Goal: Contribute content: Add original content to the website for others to see

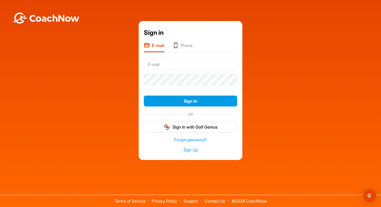
click at [190, 66] on input "text" at bounding box center [190, 64] width 93 height 11
type input "jnovikow@gmail.com"
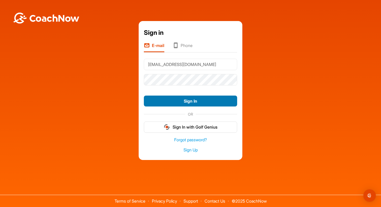
click at [220, 100] on button "Sign In" at bounding box center [190, 100] width 93 height 11
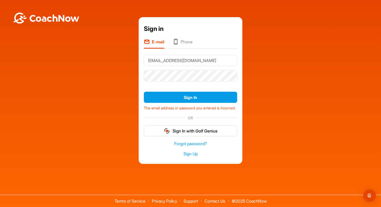
click at [187, 39] on li "Phone" at bounding box center [183, 44] width 20 height 10
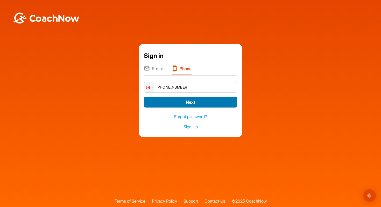
type input "+1 (519) 820-9397"
click at [182, 103] on button "Next" at bounding box center [190, 101] width 93 height 11
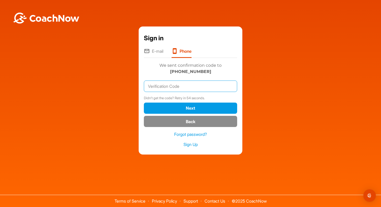
click at [198, 88] on input "text" at bounding box center [190, 85] width 93 height 11
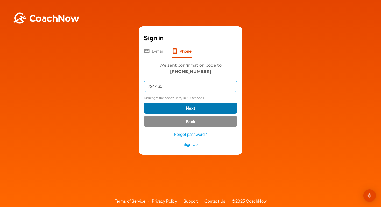
type input "724465"
click at [208, 109] on button "Next" at bounding box center [190, 107] width 93 height 11
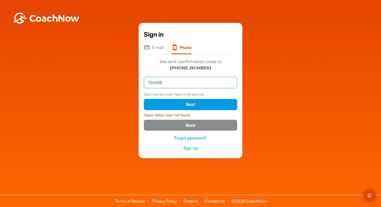
click at [182, 85] on input "724465" at bounding box center [190, 82] width 93 height 11
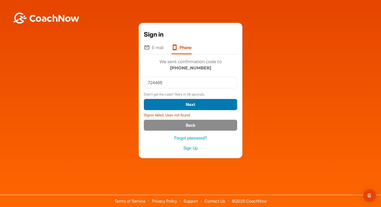
click at [195, 104] on button "Next" at bounding box center [190, 104] width 93 height 11
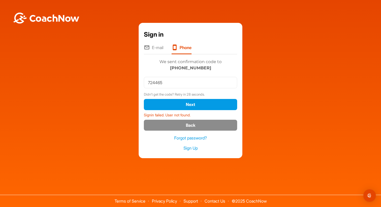
click at [151, 48] on li "E-mail" at bounding box center [153, 49] width 19 height 10
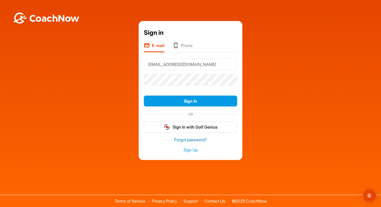
type input "jnovikow@gmail.com"
click at [200, 140] on link "Forgot password?" at bounding box center [190, 140] width 93 height 6
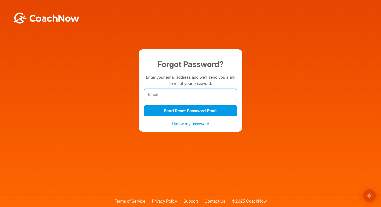
click at [201, 95] on input "email" at bounding box center [190, 93] width 93 height 11
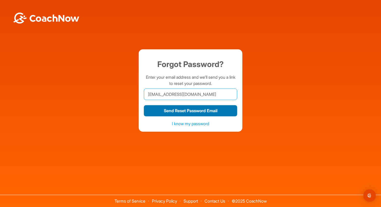
type input "jnovikow@gmail.com"
click at [197, 110] on button "Send Reset Password Email" at bounding box center [190, 110] width 93 height 11
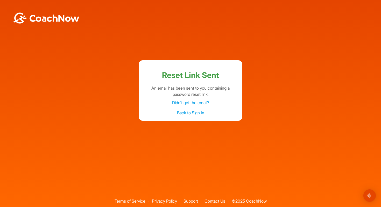
click at [190, 112] on link "Back to Sign In" at bounding box center [190, 112] width 27 height 5
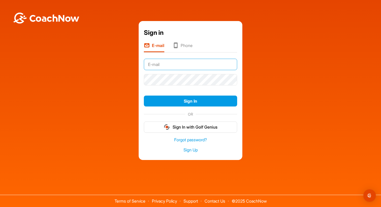
click at [186, 65] on input "text" at bounding box center [190, 64] width 93 height 11
click at [178, 66] on input "text" at bounding box center [190, 64] width 93 height 11
type input "jnovikow@gmail.com"
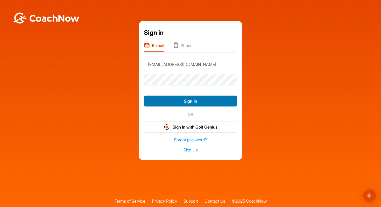
click at [200, 104] on button "Sign In" at bounding box center [190, 100] width 93 height 11
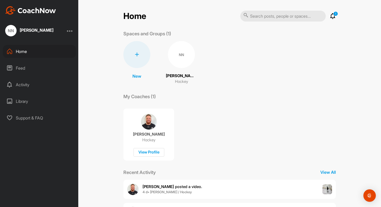
click at [29, 101] on div "Library" at bounding box center [39, 101] width 73 height 13
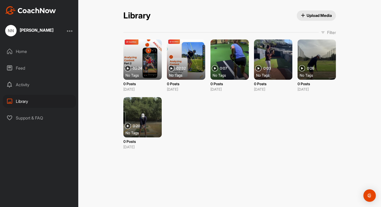
drag, startPoint x: 297, startPoint y: 140, endPoint x: 274, endPoint y: 147, distance: 24.1
click at [274, 146] on div "02:24 No Tags 0 Posts [DATE] 02:32 No Tags 0 Posts [DATE] 0:07 No Tags 0 Posts …" at bounding box center [229, 94] width 213 height 110
click at [328, 130] on div "02:24 No Tags 0 Posts Jun 26, 2025 02:32 No Tags 0 Posts Jun 26, 2025 0:07 No T…" at bounding box center [229, 94] width 213 height 110
click at [143, 58] on div at bounding box center [142, 59] width 38 height 40
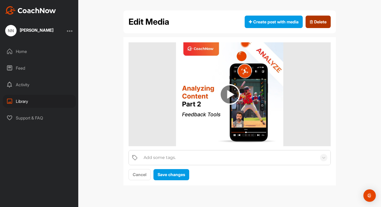
click at [327, 16] on button "Delete" at bounding box center [318, 22] width 25 height 12
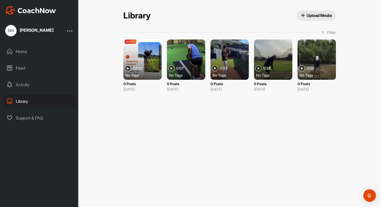
click at [141, 55] on div at bounding box center [142, 59] width 38 height 40
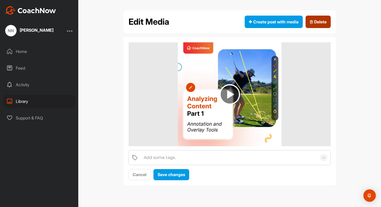
click at [313, 21] on span "Delete" at bounding box center [318, 22] width 17 height 6
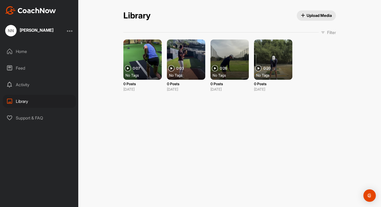
click at [151, 55] on div at bounding box center [142, 59] width 38 height 40
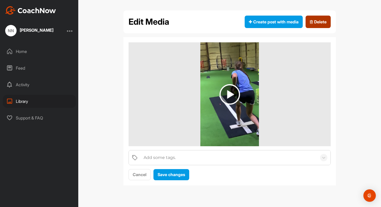
click at [321, 17] on button "Delete" at bounding box center [318, 22] width 25 height 12
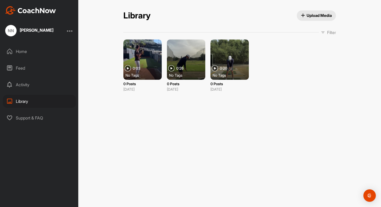
click at [150, 60] on div at bounding box center [142, 59] width 38 height 40
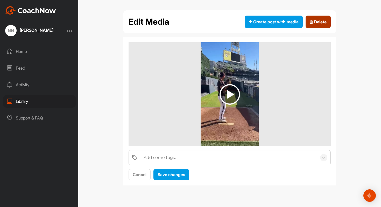
click at [311, 19] on span "Delete" at bounding box center [318, 22] width 17 height 6
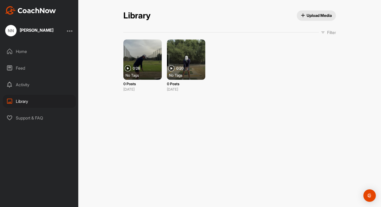
click at [156, 55] on div at bounding box center [142, 59] width 38 height 40
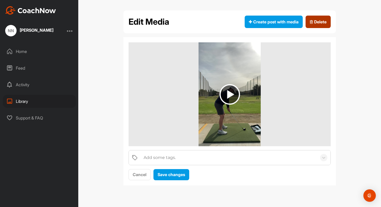
click at [316, 23] on span "Delete" at bounding box center [318, 22] width 17 height 6
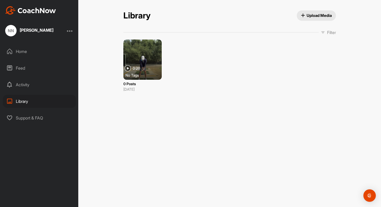
click at [151, 57] on div at bounding box center [142, 59] width 38 height 40
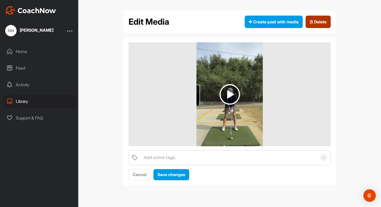
click at [313, 25] on button "Delete" at bounding box center [318, 22] width 25 height 12
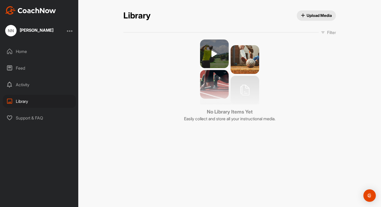
click at [32, 86] on div "Activity" at bounding box center [39, 84] width 73 height 13
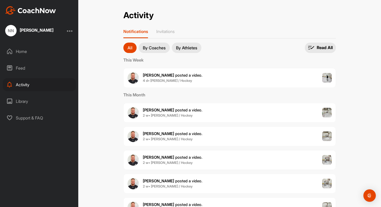
click at [27, 101] on div "Library" at bounding box center [39, 101] width 73 height 13
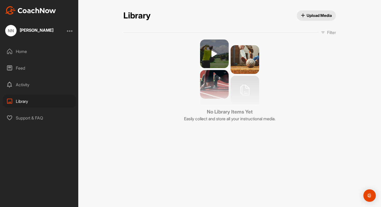
click at [19, 82] on div "Activity" at bounding box center [39, 84] width 73 height 13
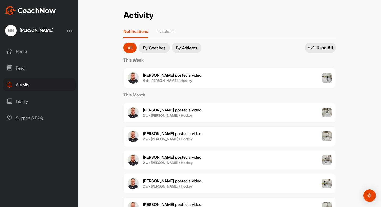
click at [31, 99] on div "Library" at bounding box center [39, 101] width 73 height 13
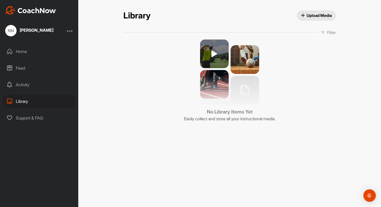
click at [319, 17] on span "Upload Media" at bounding box center [316, 15] width 31 height 5
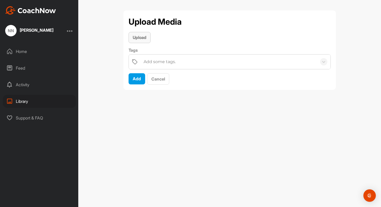
click at [139, 37] on span "Upload" at bounding box center [140, 37] width 14 height 5
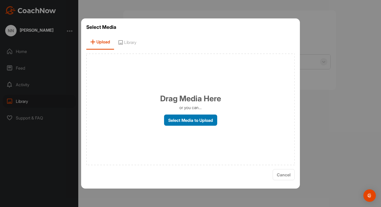
click at [201, 122] on label "Select Media to Upload" at bounding box center [190, 119] width 53 height 11
click at [0, 0] on input "Select Media to Upload" at bounding box center [0, 0] width 0 height 0
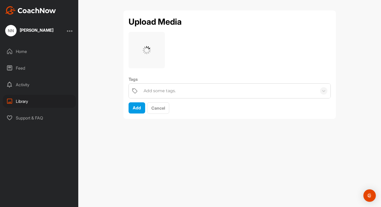
click at [184, 92] on div "Add some tags." at bounding box center [229, 90] width 176 height 15
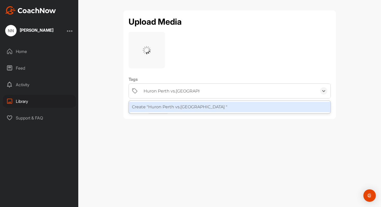
type input "Huron Perth vs. North York"
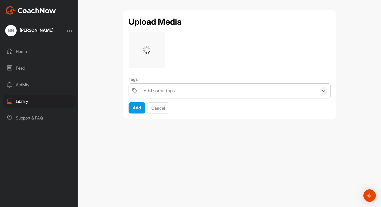
click at [216, 94] on div "Add some tags." at bounding box center [229, 90] width 176 height 15
click at [214, 93] on div "Add some tags." at bounding box center [229, 90] width 176 height 15
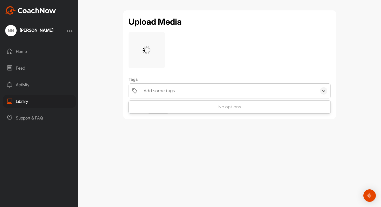
click at [205, 91] on div "Add some tags." at bounding box center [229, 90] width 176 height 15
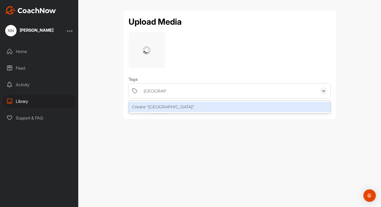
type input "[GEOGRAPHIC_DATA]"
click at [93, 107] on div "Upload Media Tags option Create "North York" focused, 1 of 1. 1 result availabl…" at bounding box center [229, 103] width 303 height 207
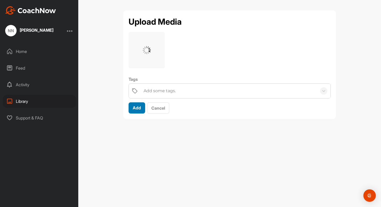
click at [137, 109] on span "Add" at bounding box center [137, 107] width 8 height 5
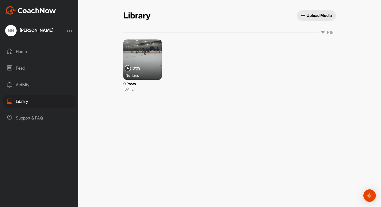
click at [144, 75] on div "No Tags" at bounding box center [144, 74] width 38 height 5
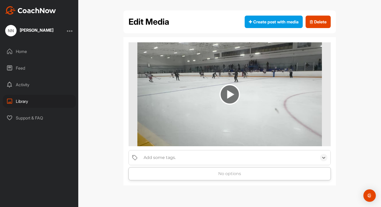
click at [164, 157] on div "Add some tags." at bounding box center [160, 157] width 32 height 6
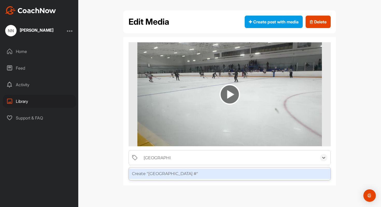
type input "[GEOGRAPHIC_DATA] #1"
click at [136, 173] on div "Create "North York #1"" at bounding box center [230, 173] width 202 height 10
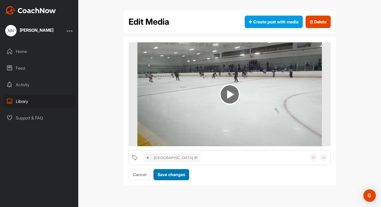
click at [177, 177] on div "Save changes" at bounding box center [171, 174] width 27 height 6
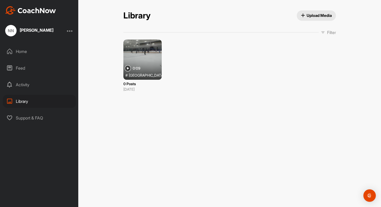
click at [320, 17] on span "Upload Media" at bounding box center [316, 15] width 31 height 5
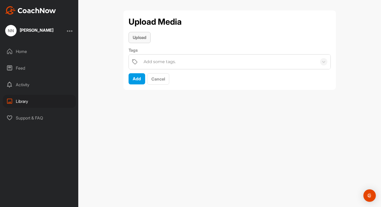
click at [138, 36] on span "Upload" at bounding box center [140, 37] width 14 height 5
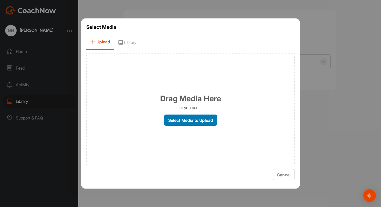
click at [216, 122] on label "Select Media to Upload" at bounding box center [190, 119] width 53 height 11
click at [0, 0] on input "Select Media to Upload" at bounding box center [0, 0] width 0 height 0
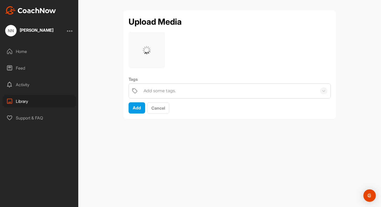
click at [157, 93] on div "Add some tags." at bounding box center [160, 91] width 32 height 6
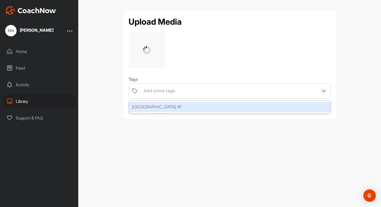
click at [153, 107] on div "[GEOGRAPHIC_DATA] #1" at bounding box center [230, 107] width 202 height 10
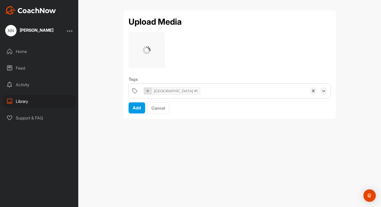
click at [147, 89] on icon at bounding box center [148, 91] width 4 height 4
click at [146, 92] on div "Add some tags." at bounding box center [160, 91] width 32 height 6
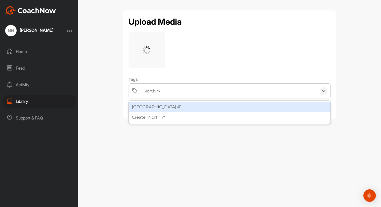
type input "[GEOGRAPHIC_DATA]"
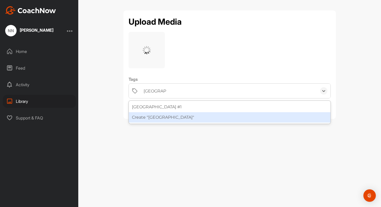
click at [146, 115] on div "Create "North York"" at bounding box center [230, 117] width 202 height 10
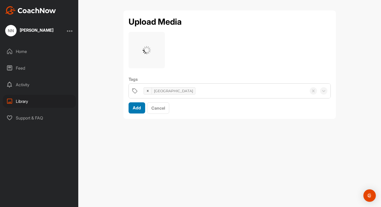
click at [136, 108] on span "Add" at bounding box center [137, 107] width 8 height 5
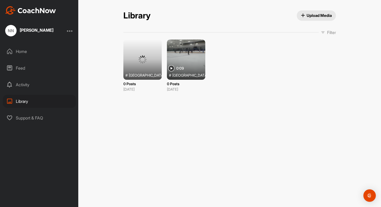
click at [194, 58] on div at bounding box center [186, 59] width 38 height 40
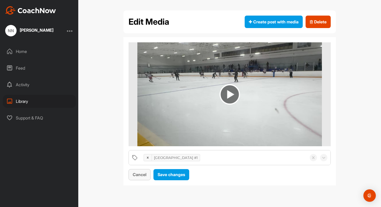
click at [140, 176] on span "Cancel" at bounding box center [140, 174] width 14 height 5
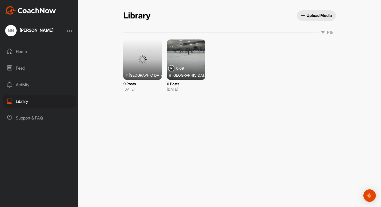
click at [153, 68] on div at bounding box center [142, 59] width 38 height 40
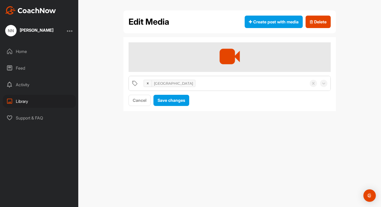
click at [179, 85] on div "[GEOGRAPHIC_DATA]" at bounding box center [224, 83] width 166 height 15
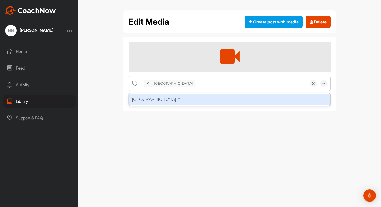
click at [169, 84] on div "[GEOGRAPHIC_DATA]" at bounding box center [173, 83] width 43 height 8
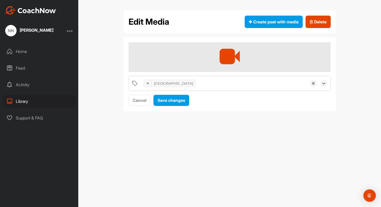
click at [153, 83] on div "[GEOGRAPHIC_DATA]" at bounding box center [173, 83] width 43 height 8
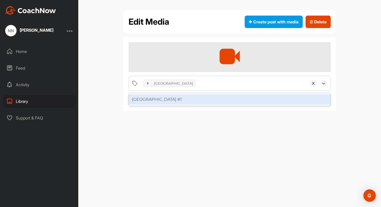
click at [153, 83] on div "[GEOGRAPHIC_DATA]" at bounding box center [173, 83] width 43 height 8
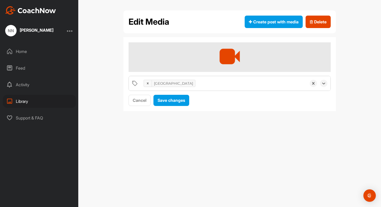
click at [166, 83] on div "[GEOGRAPHIC_DATA]" at bounding box center [173, 83] width 43 height 8
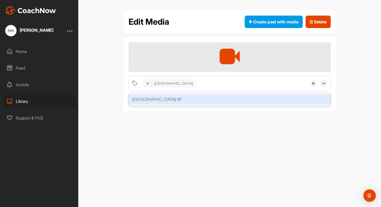
click at [166, 83] on div "[GEOGRAPHIC_DATA]" at bounding box center [173, 83] width 43 height 8
click at [165, 97] on div "[GEOGRAPHIC_DATA] #1" at bounding box center [230, 99] width 202 height 10
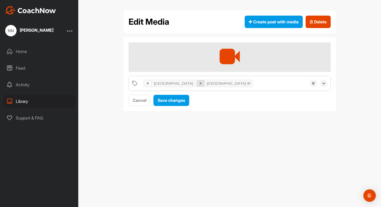
click at [199, 84] on icon at bounding box center [201, 83] width 4 height 4
click at [148, 85] on icon at bounding box center [148, 83] width 4 height 4
click at [156, 83] on div "Add some tags." at bounding box center [160, 83] width 32 height 6
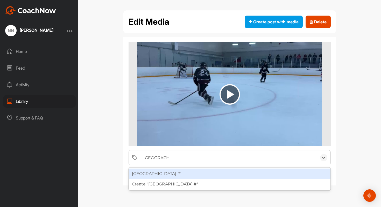
type input "[GEOGRAPHIC_DATA] #2"
click at [141, 177] on div "Create "North York #2"" at bounding box center [230, 173] width 202 height 10
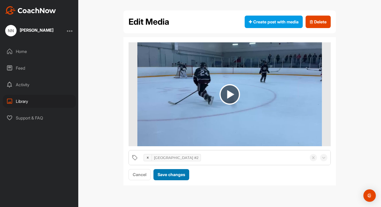
click at [182, 173] on span "Save changes" at bounding box center [171, 174] width 27 height 5
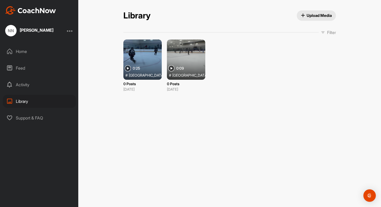
click at [315, 15] on span "Upload Media" at bounding box center [316, 15] width 31 height 5
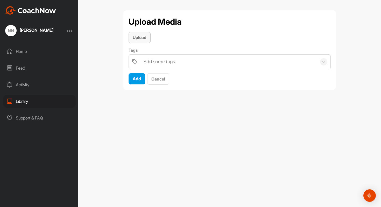
click at [140, 36] on span "Upload" at bounding box center [140, 37] width 14 height 5
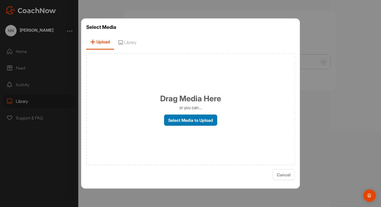
click at [187, 121] on label "Select Media to Upload" at bounding box center [190, 119] width 53 height 11
click at [0, 0] on input "Select Media to Upload" at bounding box center [0, 0] width 0 height 0
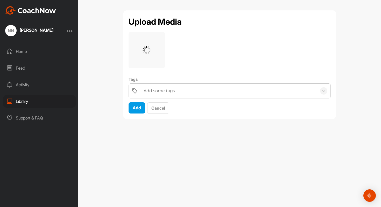
click at [178, 90] on div "Add some tags." at bounding box center [229, 90] width 176 height 15
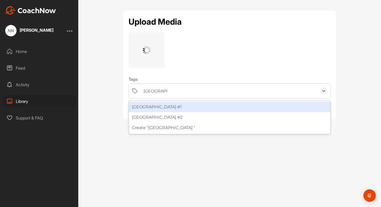
type input "[GEOGRAPHIC_DATA] #3"
click at [143, 105] on div "Create "[GEOGRAPHIC_DATA] #3"" at bounding box center [230, 107] width 202 height 10
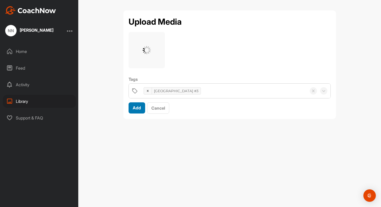
click at [134, 108] on span "Add" at bounding box center [137, 107] width 8 height 5
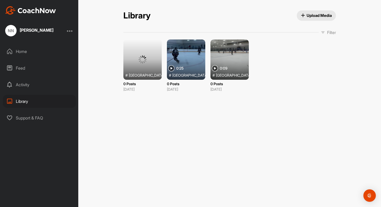
click at [319, 18] on button "Upload Media" at bounding box center [316, 15] width 39 height 10
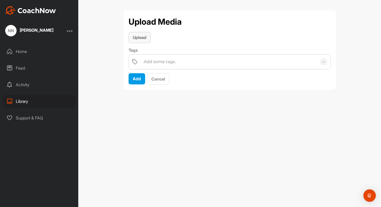
click at [138, 40] on div "Upload" at bounding box center [140, 37] width 14 height 6
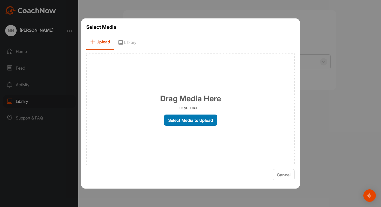
click at [200, 124] on label "Select Media to Upload" at bounding box center [190, 119] width 53 height 11
click at [0, 0] on input "Select Media to Upload" at bounding box center [0, 0] width 0 height 0
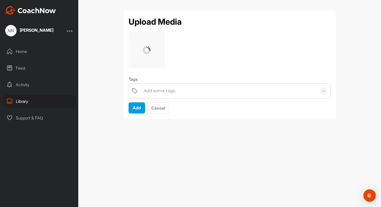
click at [157, 93] on div "Add some tags." at bounding box center [160, 91] width 32 height 6
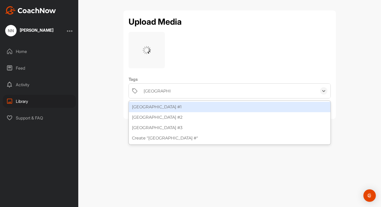
type input "[GEOGRAPHIC_DATA] #4"
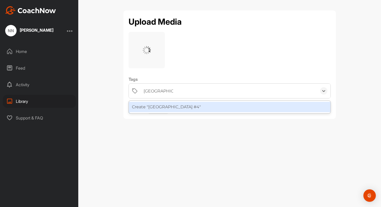
click at [154, 107] on div "Create "North York #4"" at bounding box center [230, 107] width 202 height 10
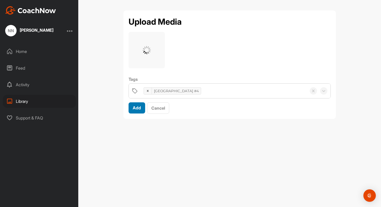
click at [138, 111] on button "Add" at bounding box center [137, 107] width 17 height 11
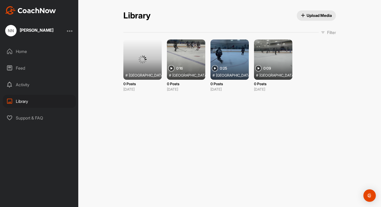
click at [323, 15] on span "Upload Media" at bounding box center [316, 15] width 31 height 5
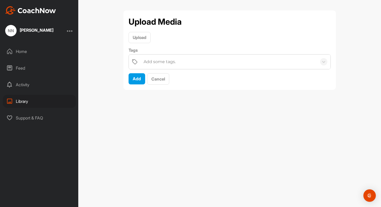
click at [191, 60] on div "Add some tags." at bounding box center [229, 61] width 176 height 15
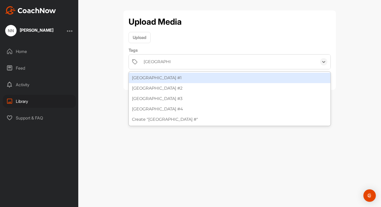
type input "[GEOGRAPHIC_DATA] #5"
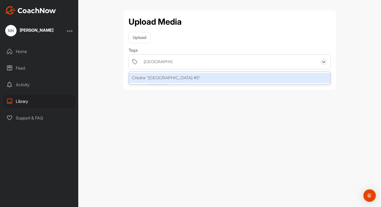
click at [172, 75] on div "Create "North York #5"" at bounding box center [230, 78] width 202 height 10
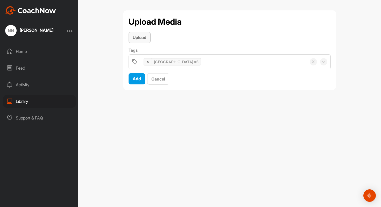
click at [144, 36] on span "Upload" at bounding box center [140, 37] width 14 height 5
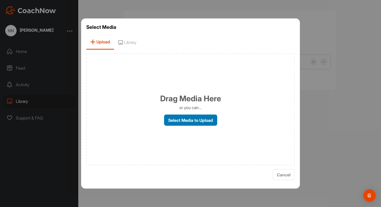
click at [199, 116] on label "Select Media to Upload" at bounding box center [190, 119] width 53 height 11
click at [0, 0] on input "Select Media to Upload" at bounding box center [0, 0] width 0 height 0
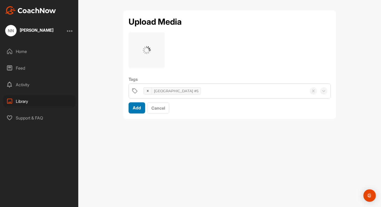
click at [139, 108] on span "Add" at bounding box center [137, 107] width 8 height 5
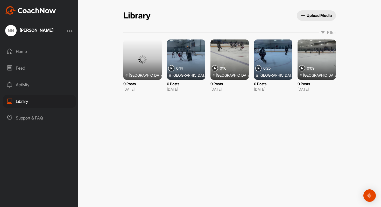
click at [322, 15] on span "Upload Media" at bounding box center [316, 15] width 31 height 5
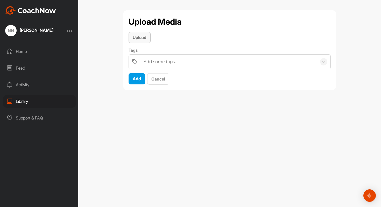
click at [144, 39] on span "Upload" at bounding box center [140, 37] width 14 height 5
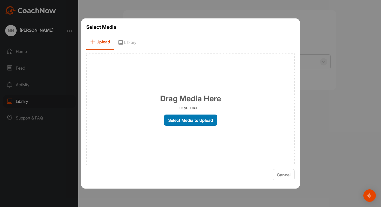
click at [181, 122] on label "Select Media to Upload" at bounding box center [190, 119] width 53 height 11
click at [0, 0] on input "Select Media to Upload" at bounding box center [0, 0] width 0 height 0
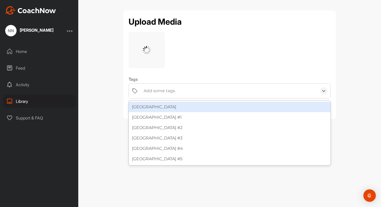
click at [177, 94] on div "Add some tags." at bounding box center [229, 90] width 176 height 15
type input "[GEOGRAPHIC_DATA] #7"
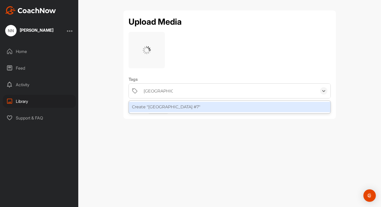
click at [179, 109] on div "Create "North York #7"" at bounding box center [230, 107] width 202 height 10
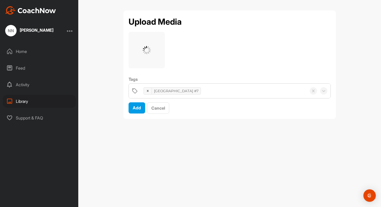
click at [201, 93] on div "[GEOGRAPHIC_DATA] #7" at bounding box center [224, 90] width 166 height 15
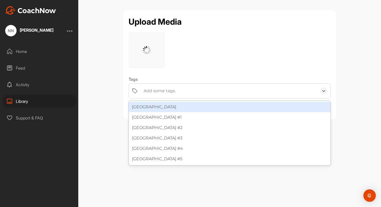
click at [107, 65] on div "Upload Media Tags option Create "North York #7", selected. option North York fo…" at bounding box center [229, 103] width 303 height 207
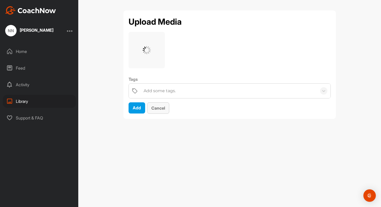
click at [153, 107] on span "Cancel" at bounding box center [158, 107] width 14 height 5
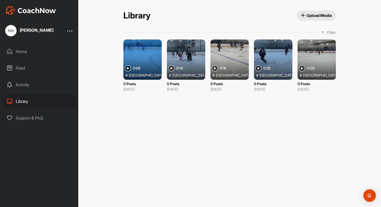
click at [312, 17] on span "Upload Media" at bounding box center [316, 15] width 31 height 5
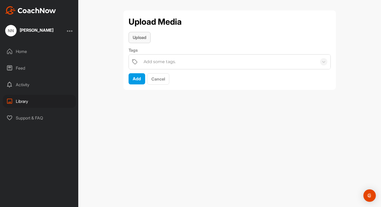
click at [136, 40] on span "Upload" at bounding box center [140, 37] width 14 height 5
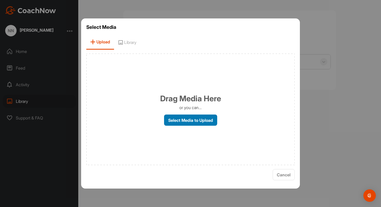
click at [183, 121] on label "Select Media to Upload" at bounding box center [190, 119] width 53 height 11
click at [0, 0] on input "Select Media to Upload" at bounding box center [0, 0] width 0 height 0
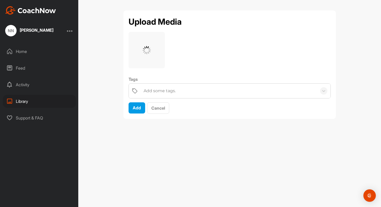
click at [154, 94] on div "Add some tags." at bounding box center [160, 91] width 32 height 6
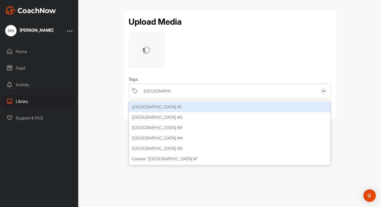
type input "[GEOGRAPHIC_DATA] #6"
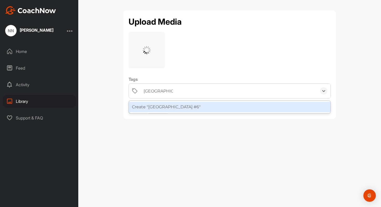
click at [156, 106] on div "Create "North York #6"" at bounding box center [230, 107] width 202 height 10
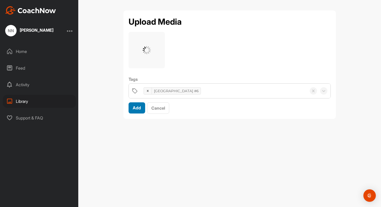
click at [135, 110] on div "Add" at bounding box center [137, 107] width 8 height 6
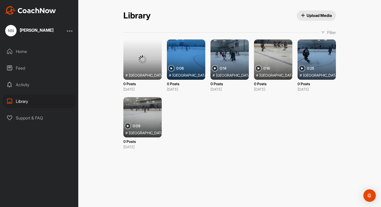
click at [317, 15] on span "Upload Media" at bounding box center [316, 15] width 31 height 5
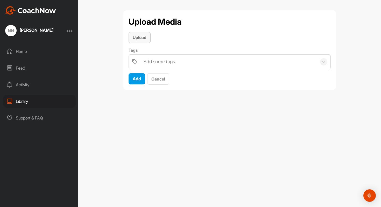
click at [145, 38] on span "Upload" at bounding box center [140, 37] width 14 height 5
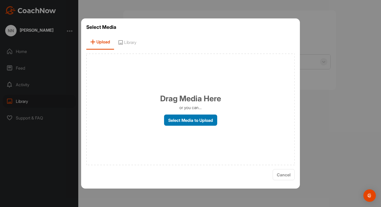
click at [185, 119] on label "Select Media to Upload" at bounding box center [190, 119] width 53 height 11
click at [0, 0] on input "Select Media to Upload" at bounding box center [0, 0] width 0 height 0
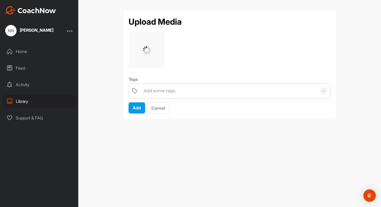
click at [168, 93] on div "Add some tags." at bounding box center [160, 91] width 32 height 6
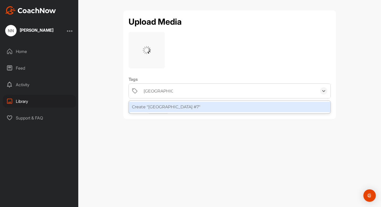
type input "[GEOGRAPHIC_DATA] #7"
click at [109, 107] on div "Upload Media Tags option Create "North York #7" focused, 8 of 8. 1 result avail…" at bounding box center [229, 103] width 303 height 207
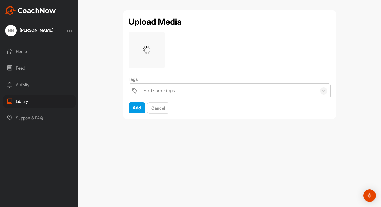
click at [172, 92] on div "Add some tags." at bounding box center [160, 91] width 32 height 6
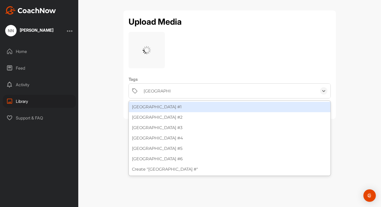
type input "[GEOGRAPHIC_DATA] #7"
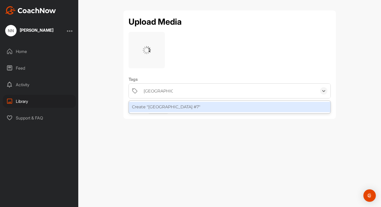
click at [182, 110] on div "Create "North York #7"" at bounding box center [230, 107] width 202 height 10
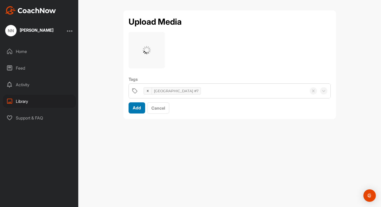
click at [137, 110] on span "Add" at bounding box center [137, 107] width 8 height 5
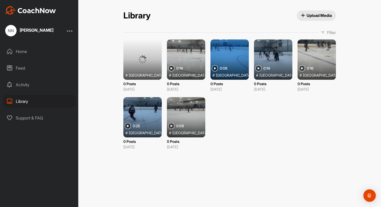
click at [310, 17] on span "Upload Media" at bounding box center [316, 15] width 31 height 5
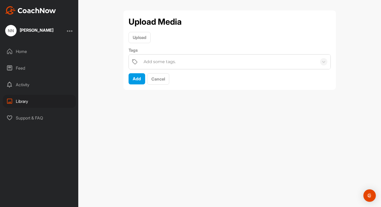
click at [183, 64] on div "Add some tags." at bounding box center [229, 61] width 176 height 15
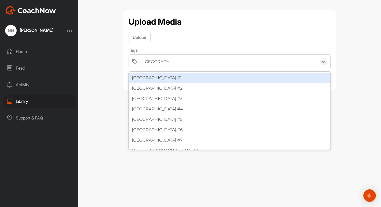
type input "[GEOGRAPHIC_DATA] #8"
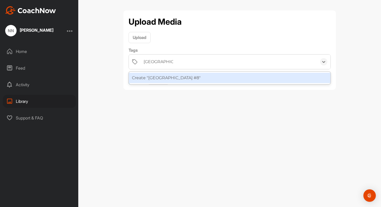
click at [174, 79] on div "Create "North York #8"" at bounding box center [230, 78] width 202 height 10
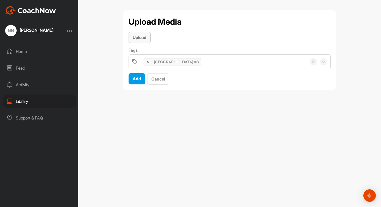
click at [137, 39] on span "Upload" at bounding box center [140, 37] width 14 height 5
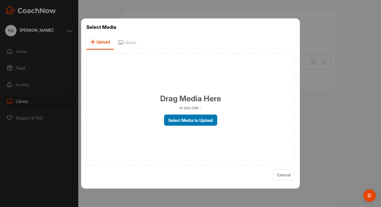
click at [178, 119] on label "Select Media to Upload" at bounding box center [190, 119] width 53 height 11
click at [0, 0] on input "Select Media to Upload" at bounding box center [0, 0] width 0 height 0
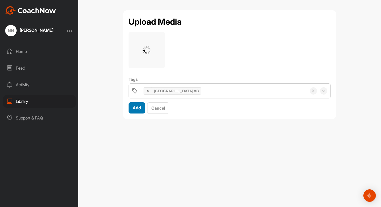
click at [134, 110] on div "Add" at bounding box center [137, 107] width 8 height 6
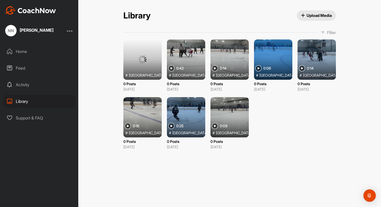
click at [263, 161] on div "Library Upload Media Library Upload Media Filter Media Type Images Videos Audio…" at bounding box center [229, 103] width 303 height 207
click at [21, 53] on div "Home" at bounding box center [39, 51] width 73 height 13
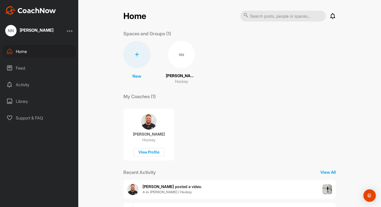
click at [16, 103] on div "Library" at bounding box center [39, 101] width 73 height 13
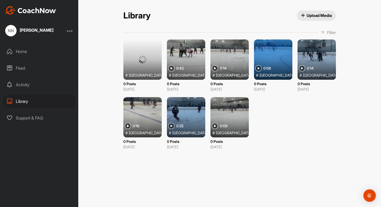
click at [229, 113] on div at bounding box center [230, 117] width 38 height 40
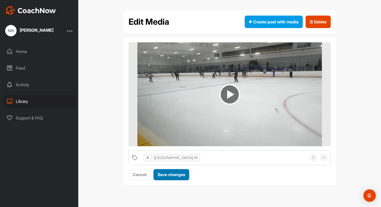
click at [178, 177] on div "Save changes" at bounding box center [171, 174] width 27 height 6
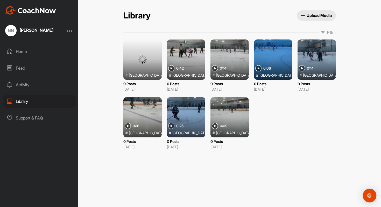
click at [370, 195] on img "Open Intercom Messenger" at bounding box center [369, 195] width 7 height 7
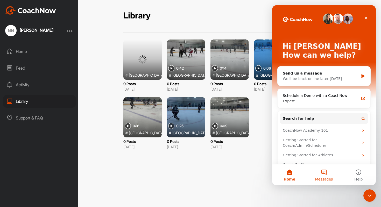
click at [324, 177] on span "Messages" at bounding box center [324, 179] width 18 height 4
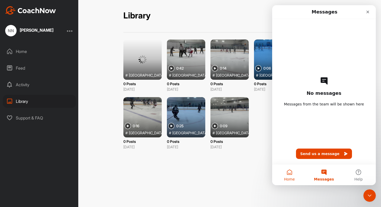
click at [290, 174] on button "Home" at bounding box center [289, 174] width 34 height 21
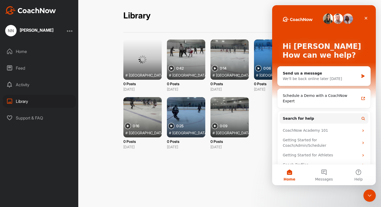
click at [227, 112] on div at bounding box center [230, 117] width 38 height 40
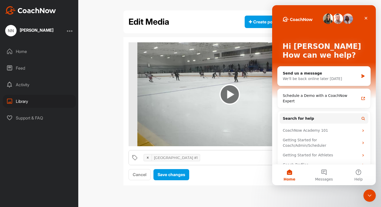
click at [232, 95] on img at bounding box center [230, 94] width 20 height 20
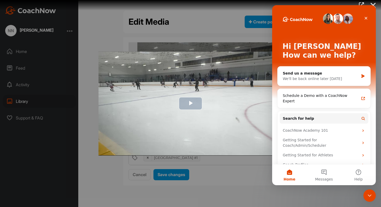
click at [191, 103] on span "Video Player" at bounding box center [191, 103] width 0 height 0
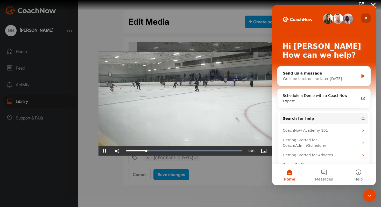
click at [366, 20] on icon "Close" at bounding box center [366, 18] width 4 height 4
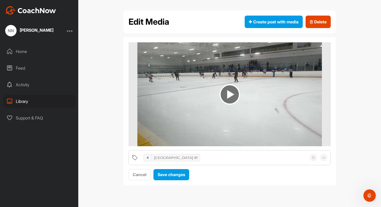
click at [20, 51] on div "Home" at bounding box center [39, 51] width 73 height 13
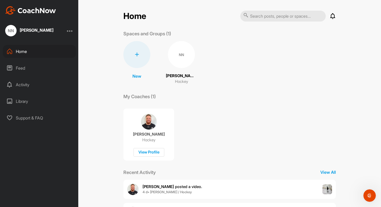
click at [41, 103] on div "Library" at bounding box center [39, 101] width 73 height 13
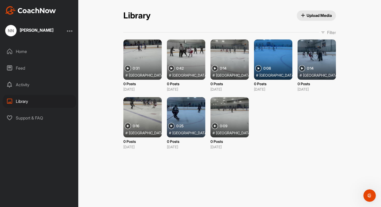
click at [314, 15] on span "Upload Media" at bounding box center [316, 15] width 31 height 5
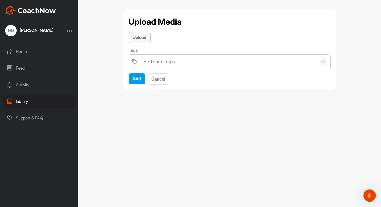
click at [140, 38] on span "Upload" at bounding box center [140, 37] width 14 height 5
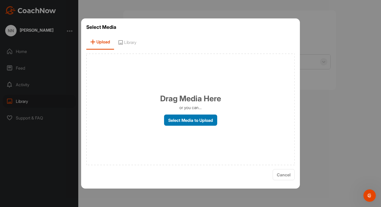
click at [194, 120] on label "Select Media to Upload" at bounding box center [190, 119] width 53 height 11
click at [0, 0] on input "Select Media to Upload" at bounding box center [0, 0] width 0 height 0
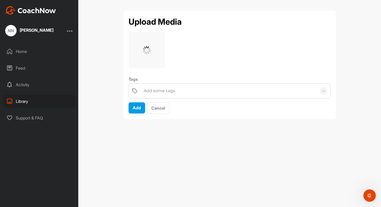
click at [148, 91] on div "Add some tags." at bounding box center [160, 91] width 32 height 6
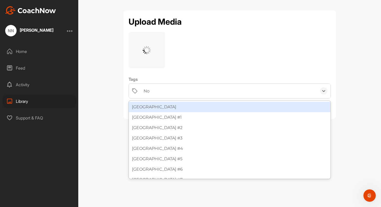
type input "N"
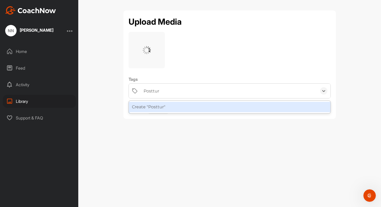
type input "Postture"
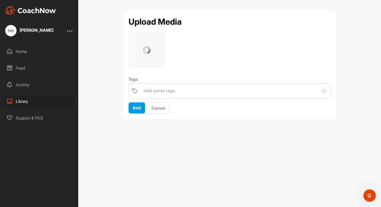
click at [102, 113] on div "Upload Media Tags Add some tags. Add Cancel" at bounding box center [229, 103] width 303 height 207
click at [161, 110] on span "Cancel" at bounding box center [158, 107] width 14 height 5
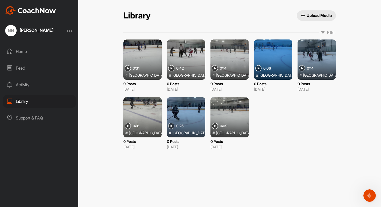
click at [316, 15] on span "Upload Media" at bounding box center [316, 15] width 31 height 5
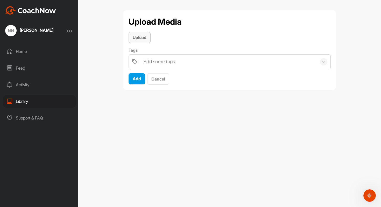
click at [145, 40] on button "Upload" at bounding box center [140, 37] width 22 height 11
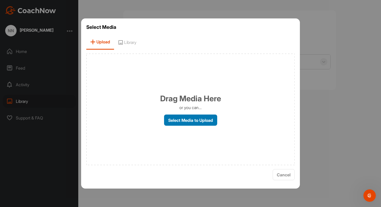
click at [187, 123] on label "Select Media to Upload" at bounding box center [190, 119] width 53 height 11
click at [0, 0] on input "Select Media to Upload" at bounding box center [0, 0] width 0 height 0
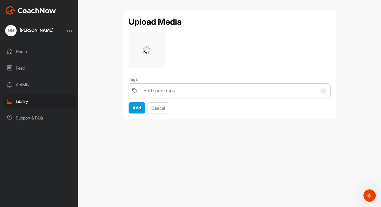
click at [162, 90] on div "Add some tags." at bounding box center [160, 91] width 32 height 6
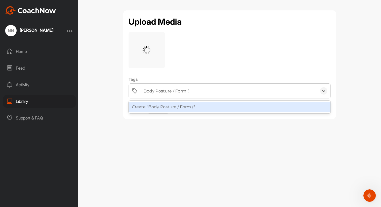
type input "Body Posture / Form"
click at [185, 108] on div "Create "Body Posture / Form "" at bounding box center [230, 107] width 202 height 10
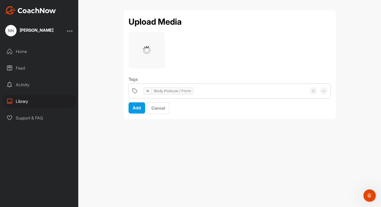
click at [177, 92] on div "Body Posture / Form" at bounding box center [172, 91] width 41 height 8
click at [181, 89] on div "Body Posture / Form" at bounding box center [172, 91] width 41 height 8
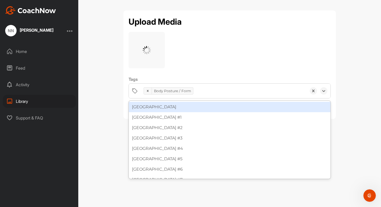
click at [159, 91] on div "Body Posture / Form" at bounding box center [172, 91] width 41 height 8
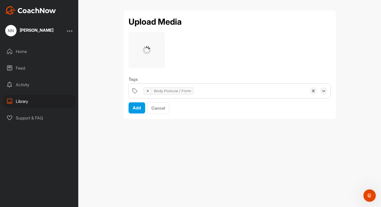
click at [159, 91] on div "Body Posture / Form" at bounding box center [172, 91] width 41 height 8
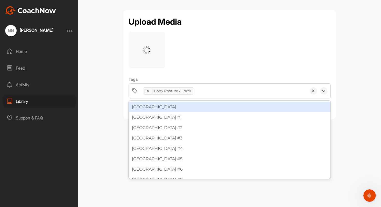
click at [154, 91] on div "Body Posture / Form" at bounding box center [172, 91] width 41 height 8
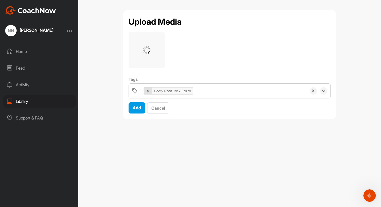
click at [149, 91] on icon at bounding box center [148, 91] width 4 height 4
click at [151, 87] on div "Add some tags." at bounding box center [229, 90] width 176 height 15
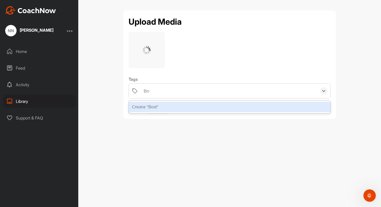
type input "B"
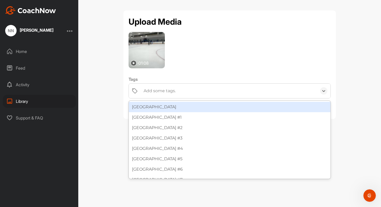
click at [164, 94] on div "Add some tags." at bounding box center [229, 90] width 176 height 15
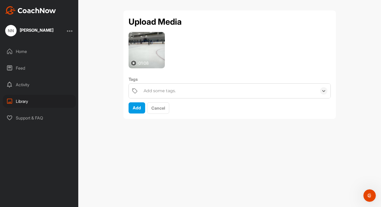
click at [157, 93] on div "Add some tags." at bounding box center [160, 91] width 32 height 6
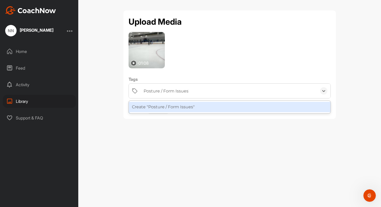
type input "Posture / Form Issues?"
click at [138, 109] on div "Create "Posture / Form Issues? "" at bounding box center [230, 107] width 202 height 10
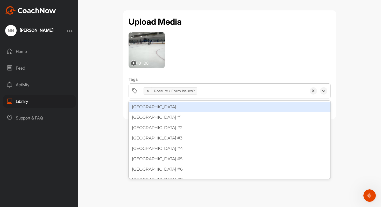
drag, startPoint x: 155, startPoint y: 91, endPoint x: 183, endPoint y: 90, distance: 28.3
click at [184, 90] on div "Posture / Form Issues?" at bounding box center [174, 91] width 45 height 8
click at [183, 90] on div "Posture / Form Issues?" at bounding box center [174, 91] width 45 height 8
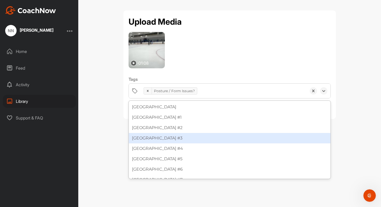
scroll to position [18, 0]
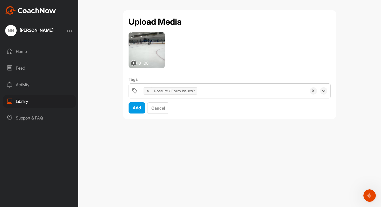
drag, startPoint x: 194, startPoint y: 92, endPoint x: 154, endPoint y: 92, distance: 39.9
click at [154, 92] on div "Posture / Form Issues?" at bounding box center [174, 91] width 45 height 8
click at [150, 91] on div at bounding box center [148, 90] width 8 height 7
drag, startPoint x: 137, startPoint y: 110, endPoint x: 157, endPoint y: 93, distance: 26.7
click at [157, 92] on div "01:08 Tags option Posture / Form Issues? , deselected. 0 results available. Sel…" at bounding box center [230, 73] width 202 height 82
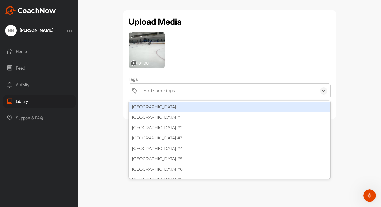
click at [157, 93] on div "Add some tags." at bounding box center [160, 91] width 32 height 6
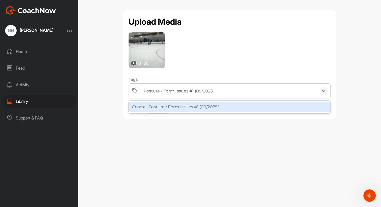
type input "Posture / Form Issues #1 (09/2025)"
click at [164, 109] on div "Create "Posture / Form Issues #1 (09/2025)"" at bounding box center [230, 107] width 202 height 10
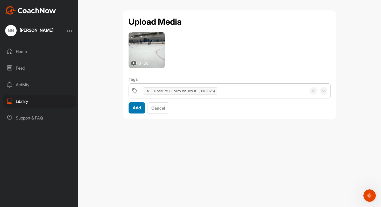
click at [135, 107] on span "Add" at bounding box center [137, 107] width 8 height 5
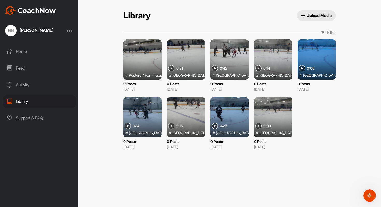
click at [258, 142] on p "0 Posts" at bounding box center [273, 140] width 38 height 5
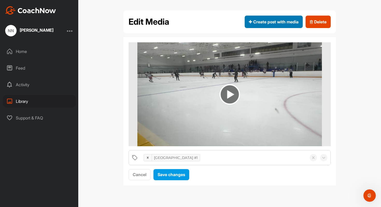
click at [271, 24] on span "Create post with media" at bounding box center [274, 22] width 50 height 6
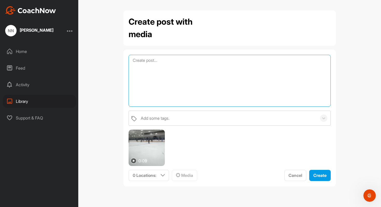
click at [149, 64] on textarea at bounding box center [230, 81] width 202 height 52
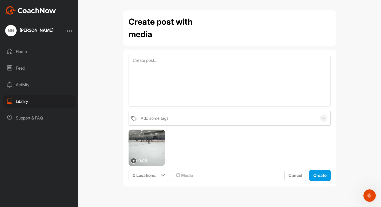
click at [25, 52] on div "Home" at bounding box center [39, 51] width 73 height 13
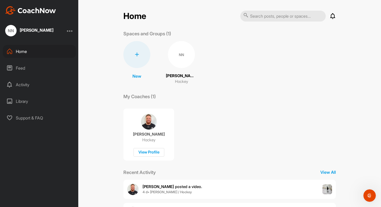
click at [19, 102] on div "Library" at bounding box center [39, 101] width 73 height 13
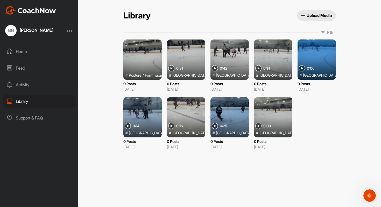
click at [322, 179] on div "Library Upload Media Library Upload Media Filter Media Type Images Videos Audio…" at bounding box center [229, 103] width 303 height 207
click at [269, 113] on div at bounding box center [273, 117] width 38 height 40
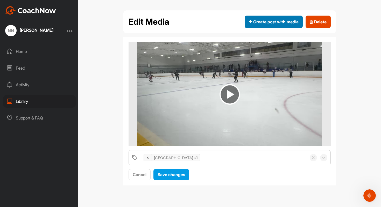
click at [285, 25] on button "Create post with media" at bounding box center [274, 22] width 58 height 12
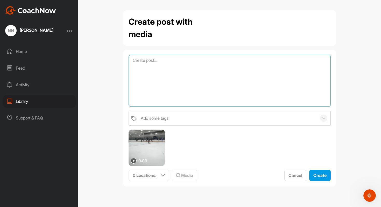
click at [147, 68] on textarea at bounding box center [230, 81] width 202 height 52
type textarea "N"
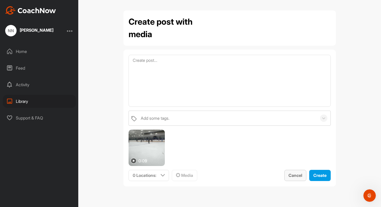
click at [296, 170] on button "Cancel" at bounding box center [295, 175] width 22 height 11
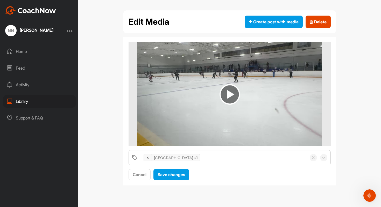
click at [11, 52] on icon at bounding box center [9, 51] width 6 height 6
